Goal: Task Accomplishment & Management: Complete application form

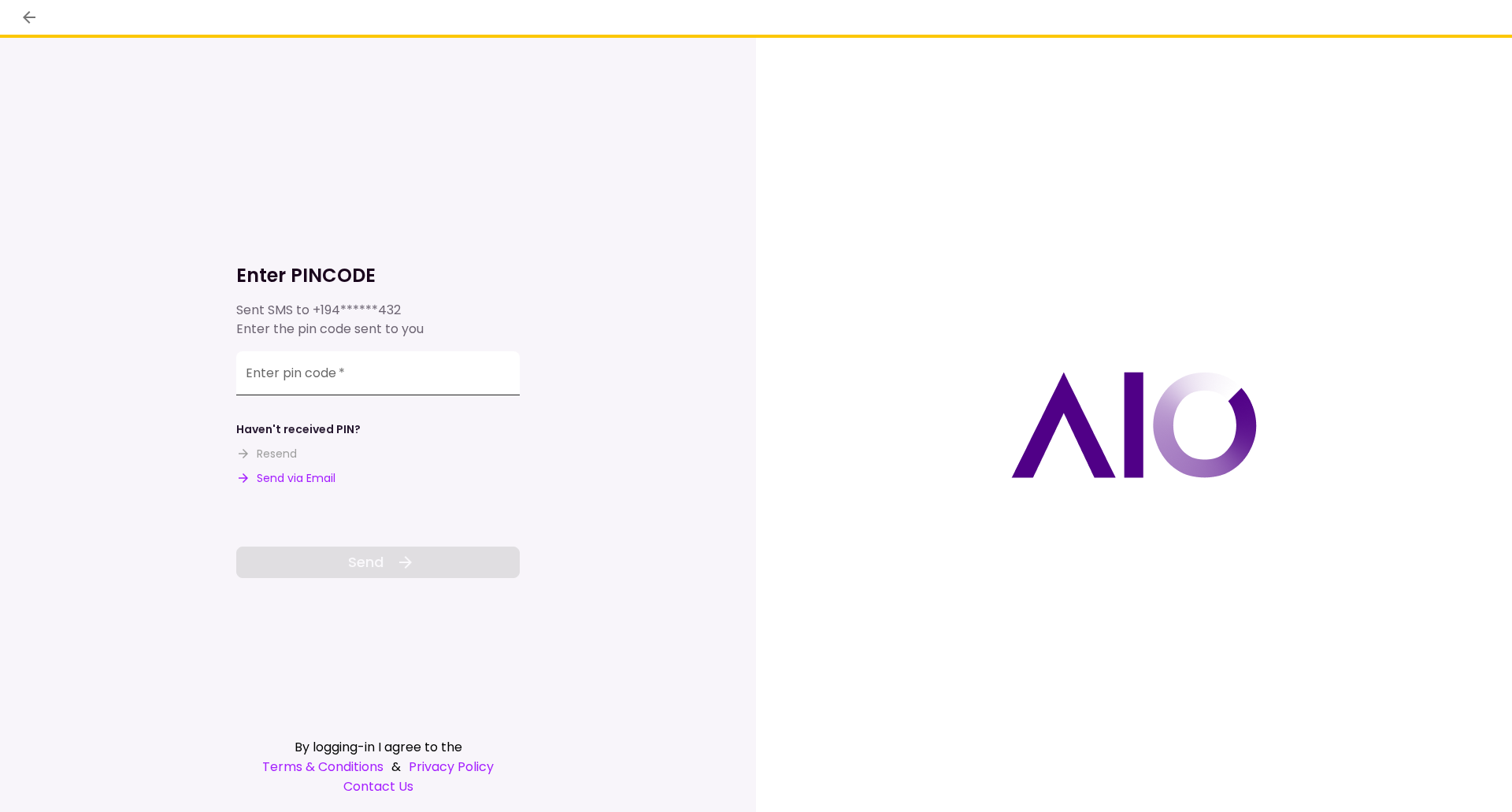
click at [373, 383] on input "Enter pin code   *" at bounding box center [378, 373] width 283 height 44
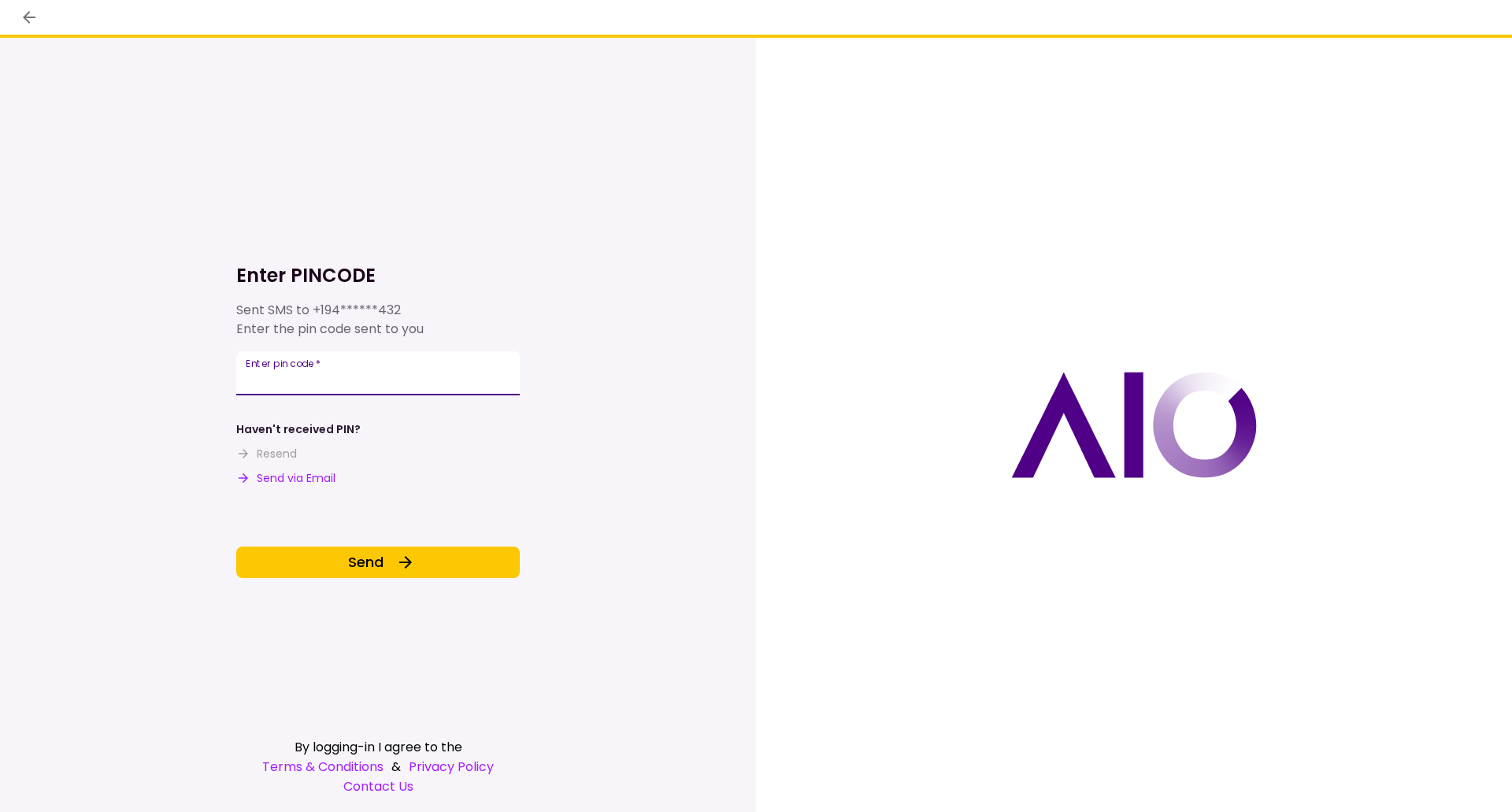
type input "******"
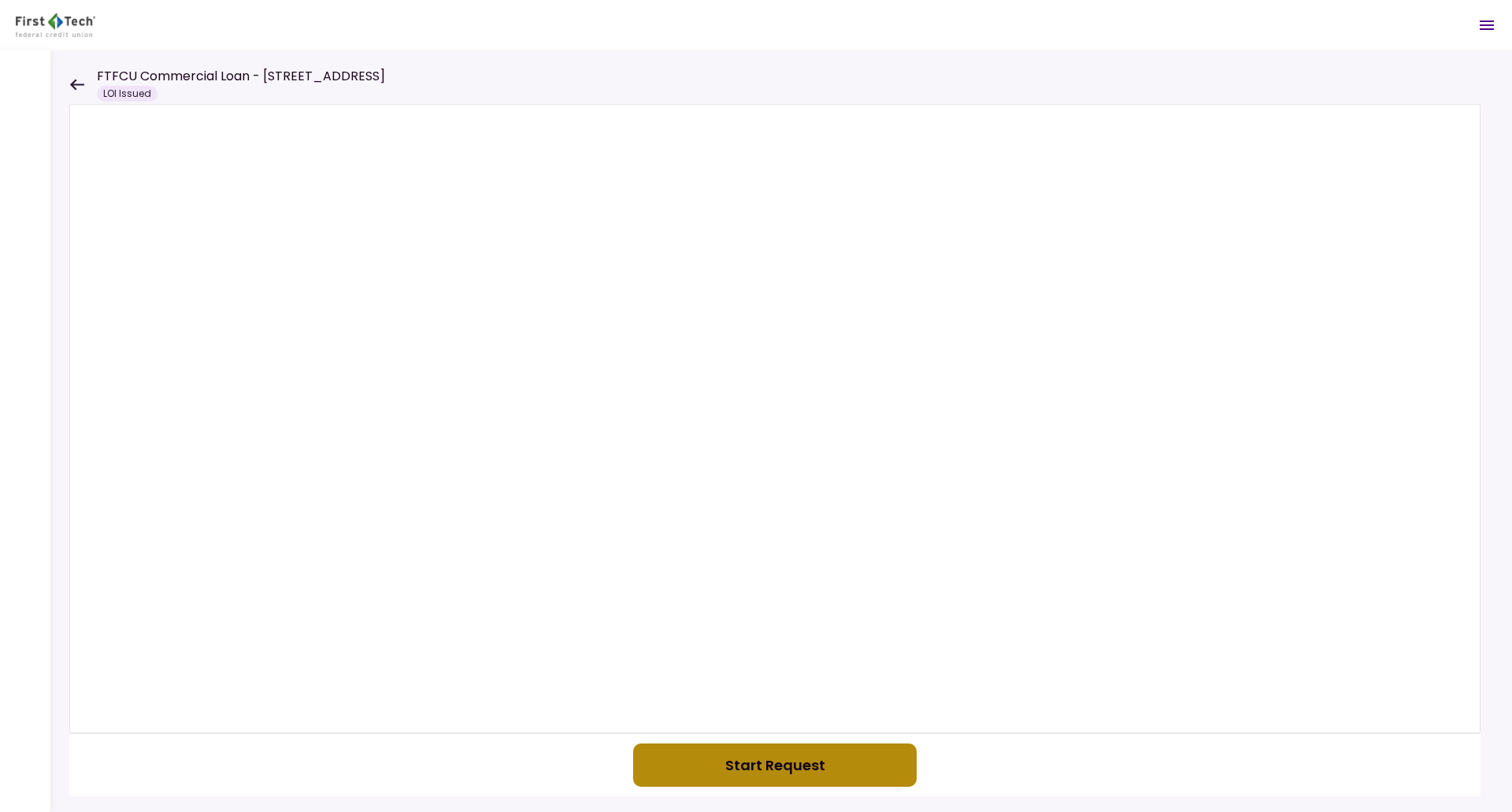
click at [730, 756] on button "Start Request" at bounding box center [775, 765] width 283 height 44
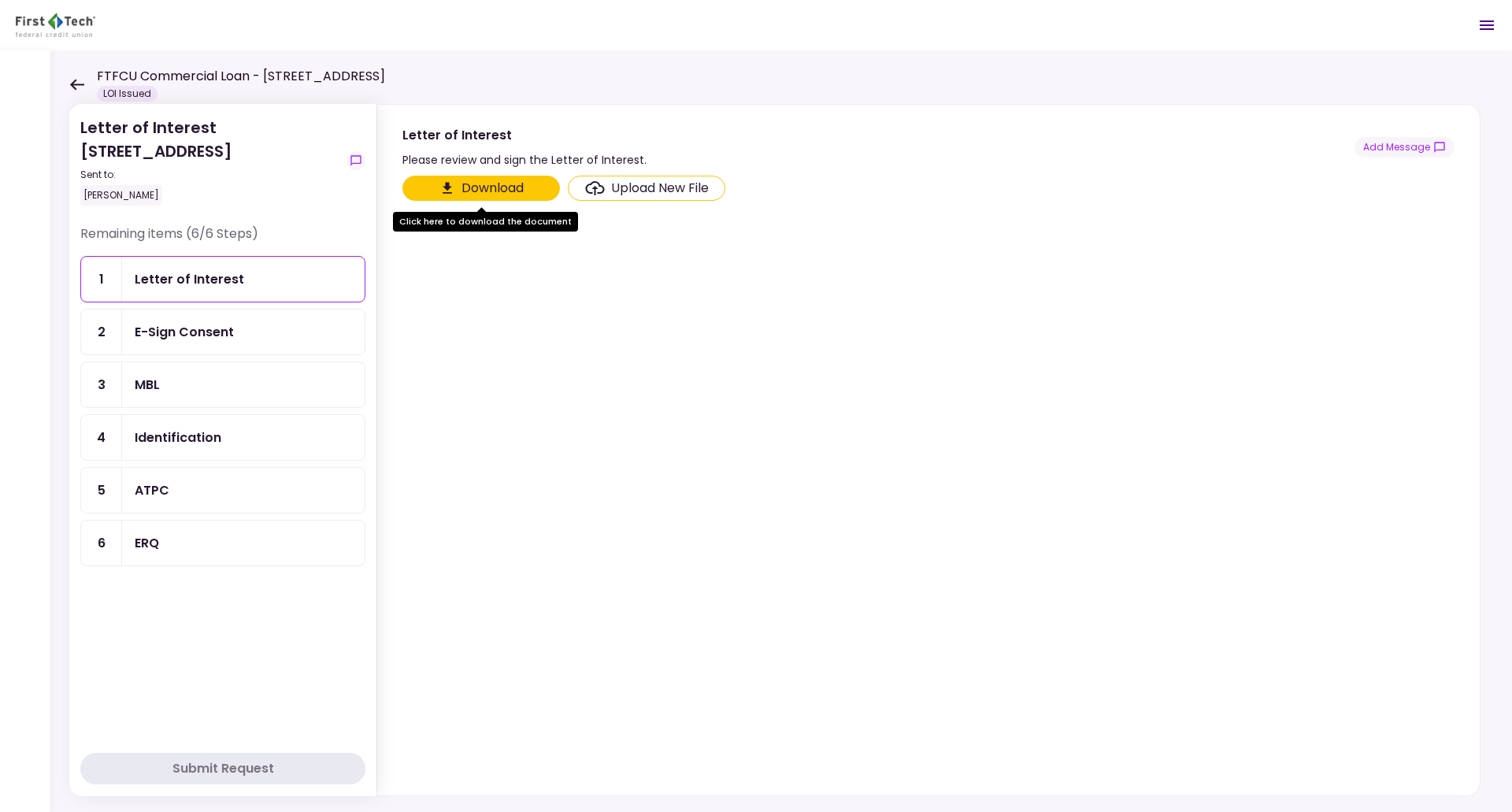
click at [530, 189] on button "Download" at bounding box center [481, 188] width 157 height 25
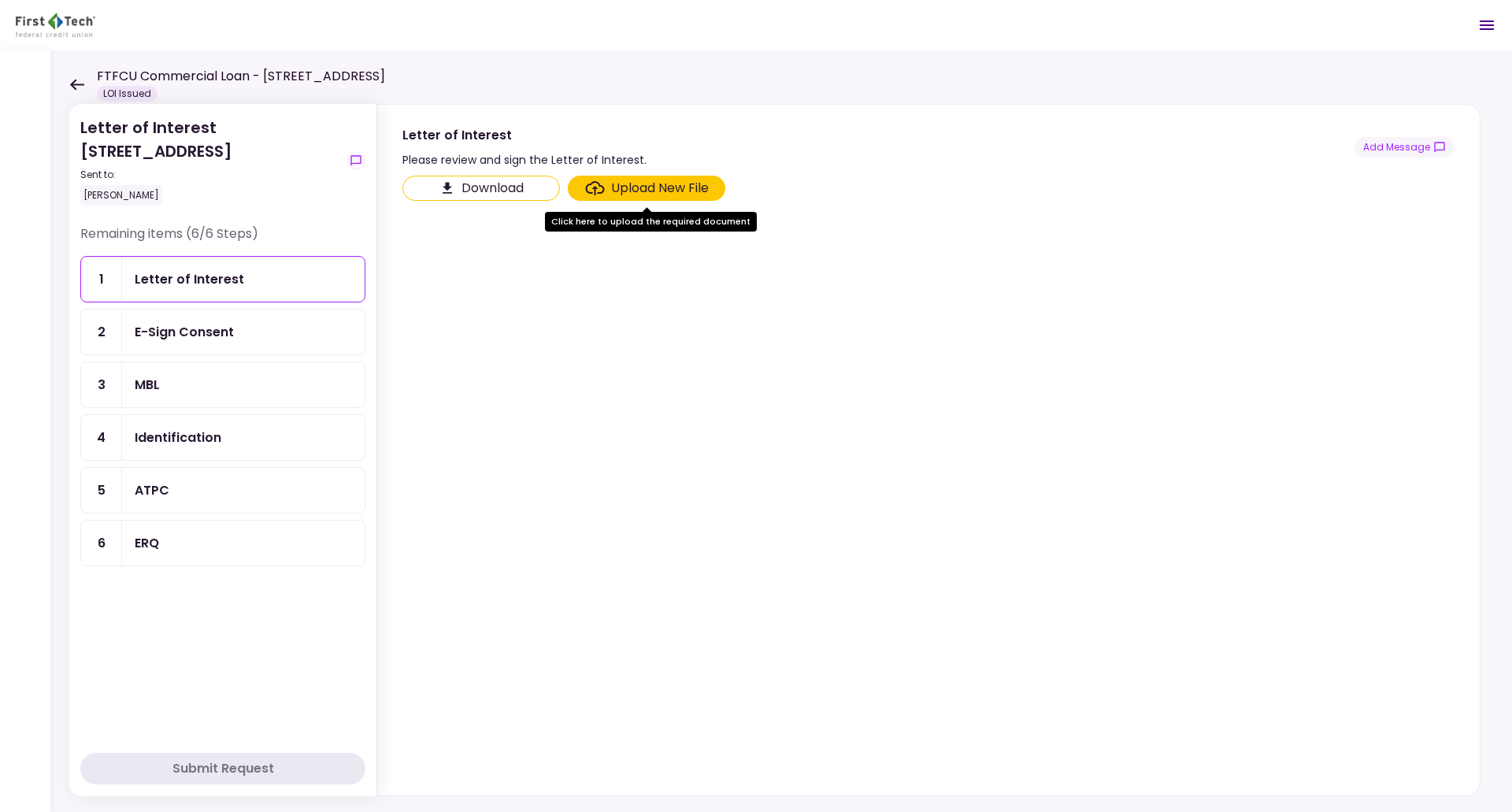
click at [639, 567] on section "Download Upload New File" at bounding box center [929, 482] width 1052 height 614
click at [226, 676] on div "Remaining items (6/6 Steps) 1 Letter of Interest 2 E-Sign Consent 3 MBL 4 Ident…" at bounding box center [223, 483] width 285 height 519
click at [576, 689] on section "Download Upload New File" at bounding box center [929, 482] width 1052 height 614
click at [467, 472] on section "Download Upload New File" at bounding box center [929, 482] width 1052 height 614
